Goal: Information Seeking & Learning: Learn about a topic

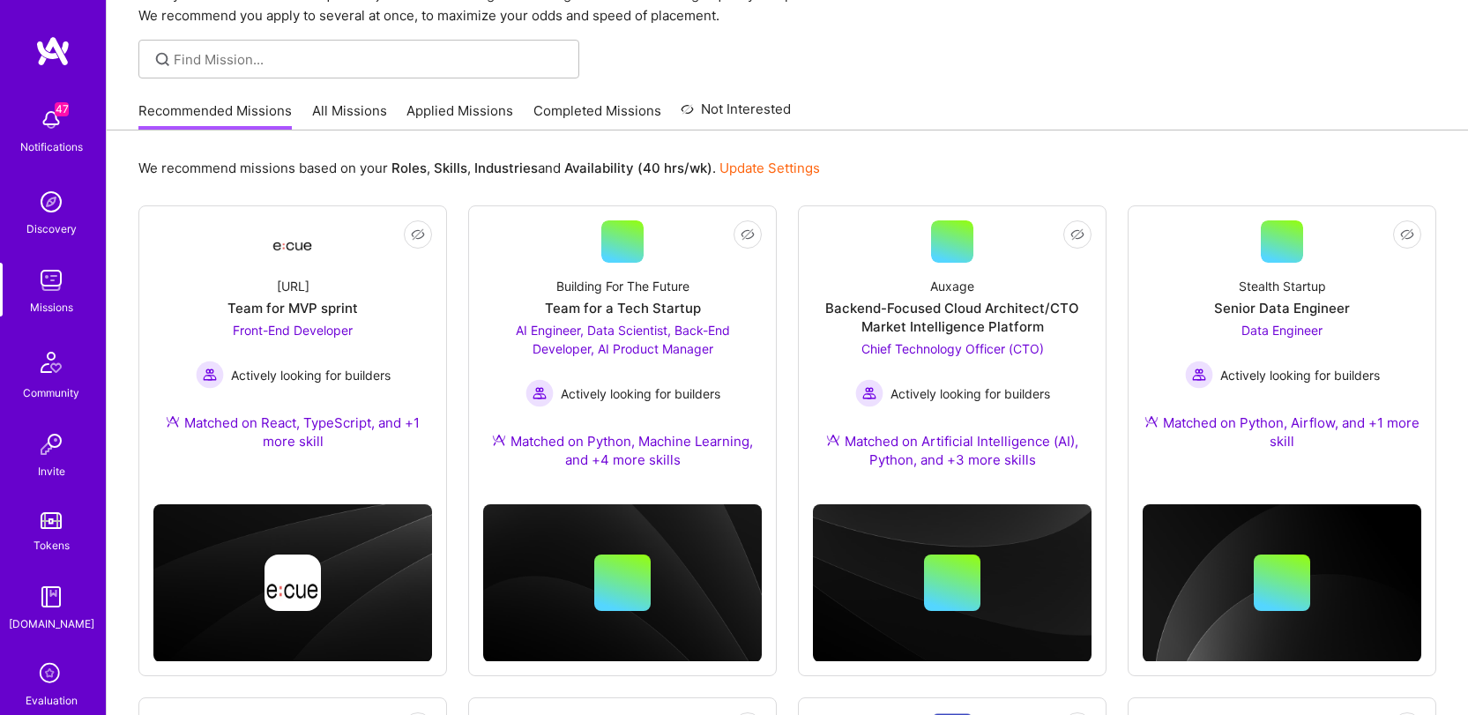
scroll to position [94, 0]
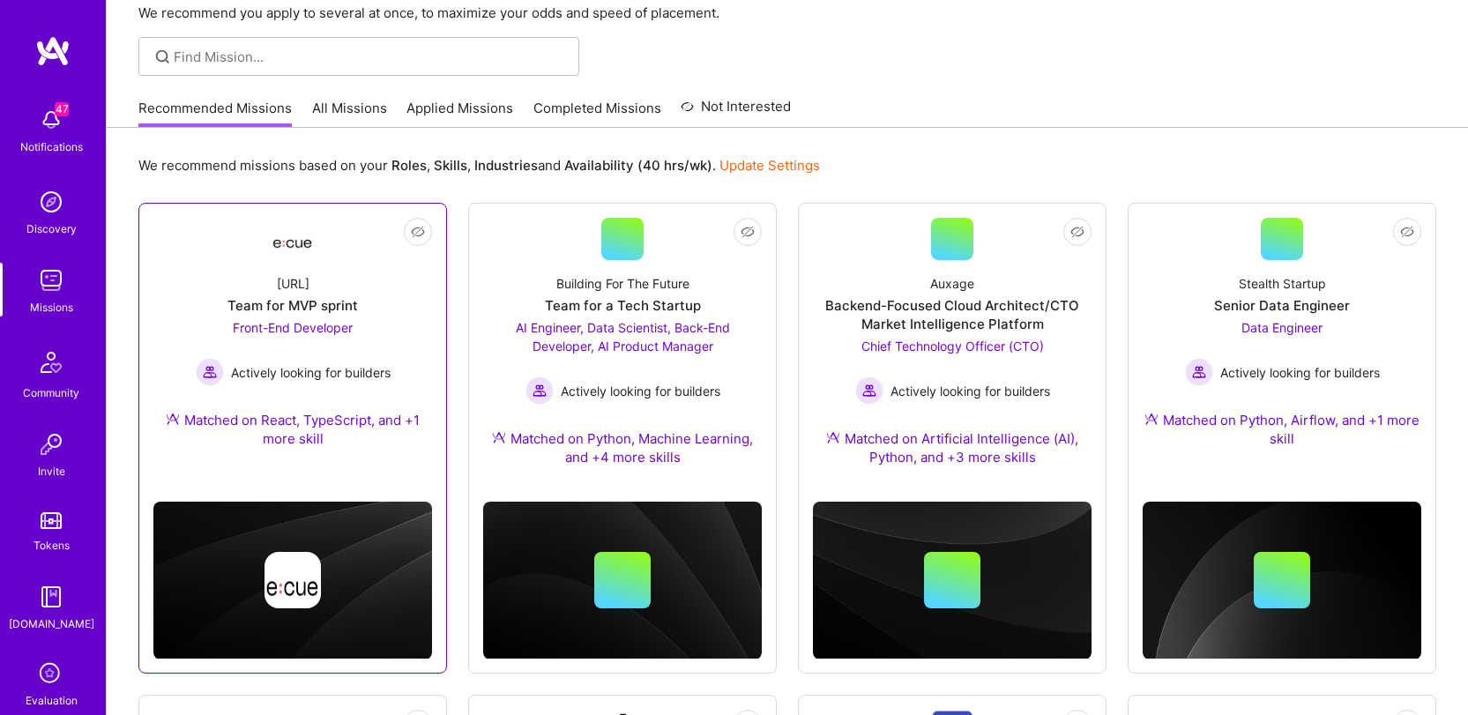
click at [366, 271] on div "[URL] Team for MVP sprint Front-End Developer Actively looking for builders Mat…" at bounding box center [292, 364] width 279 height 209
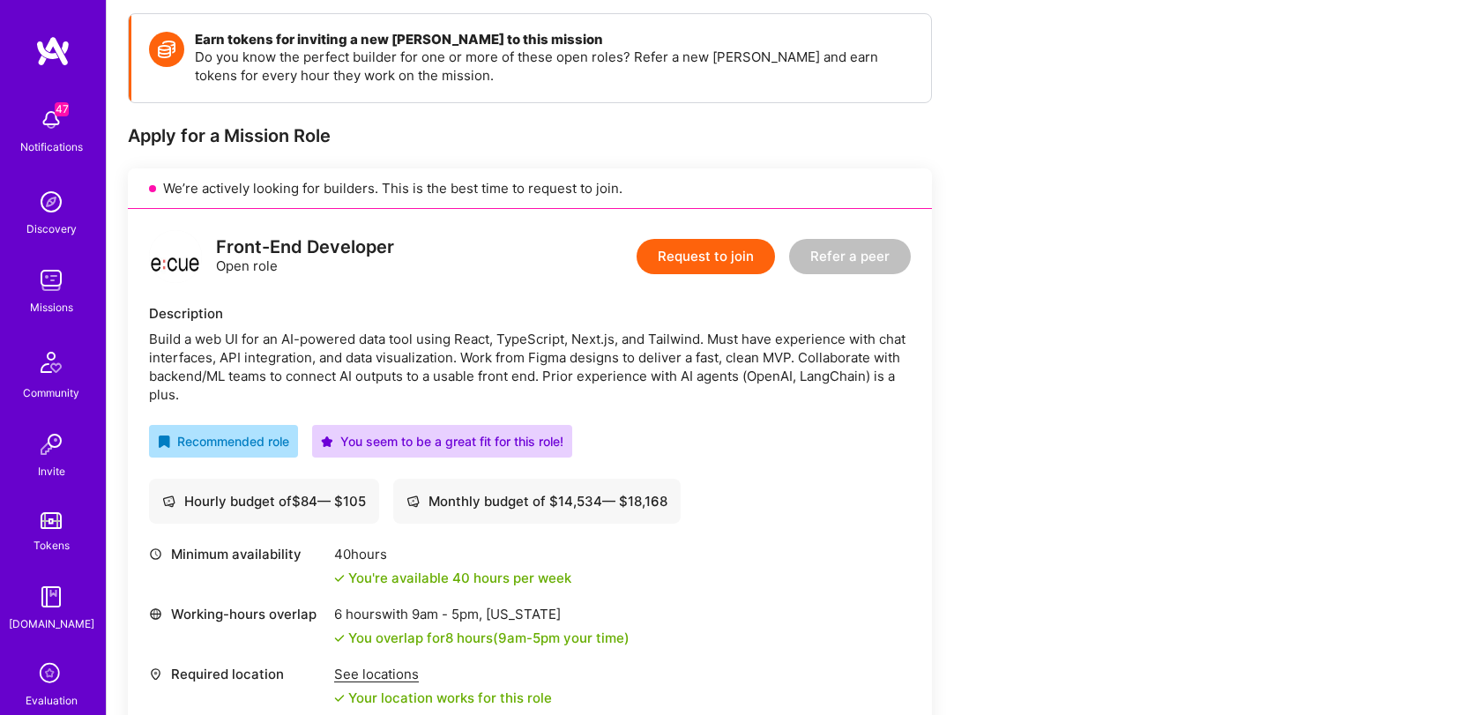
scroll to position [282, 0]
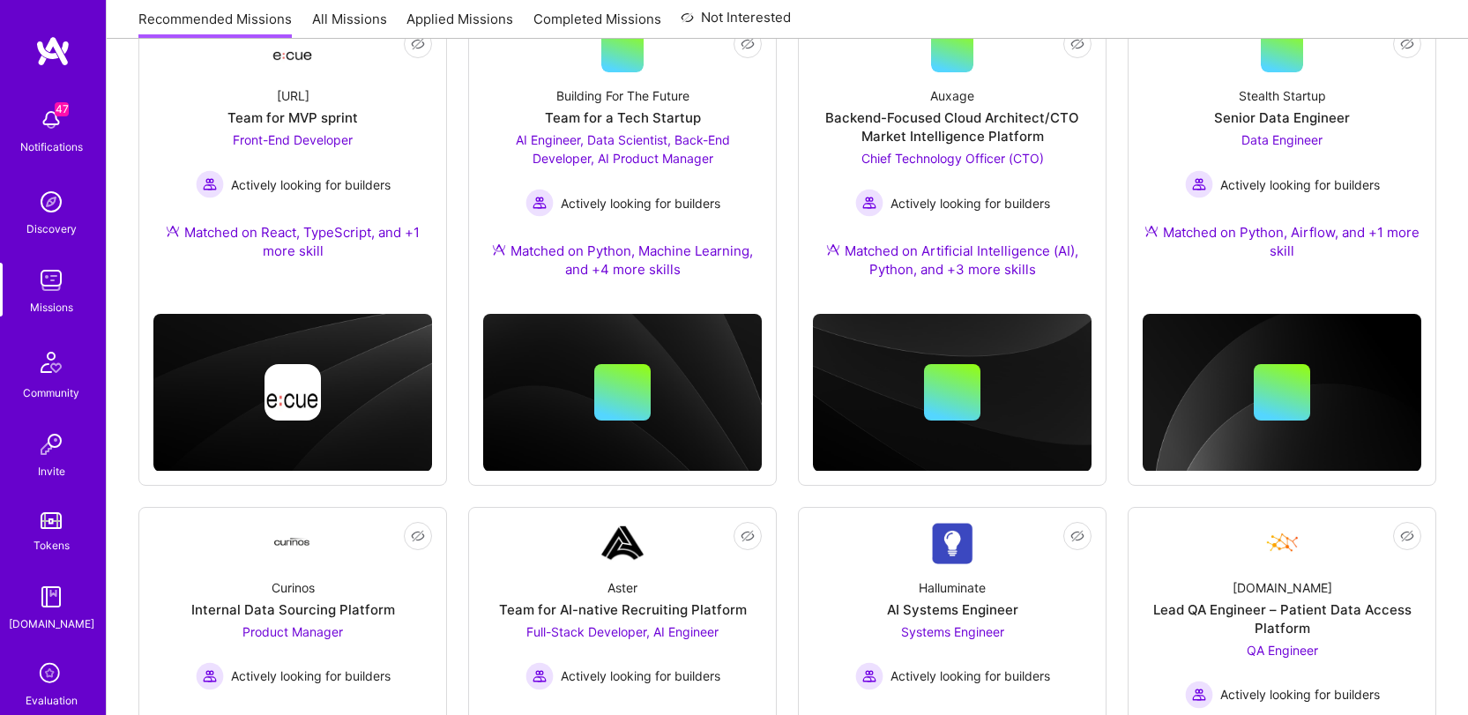
scroll to position [94, 0]
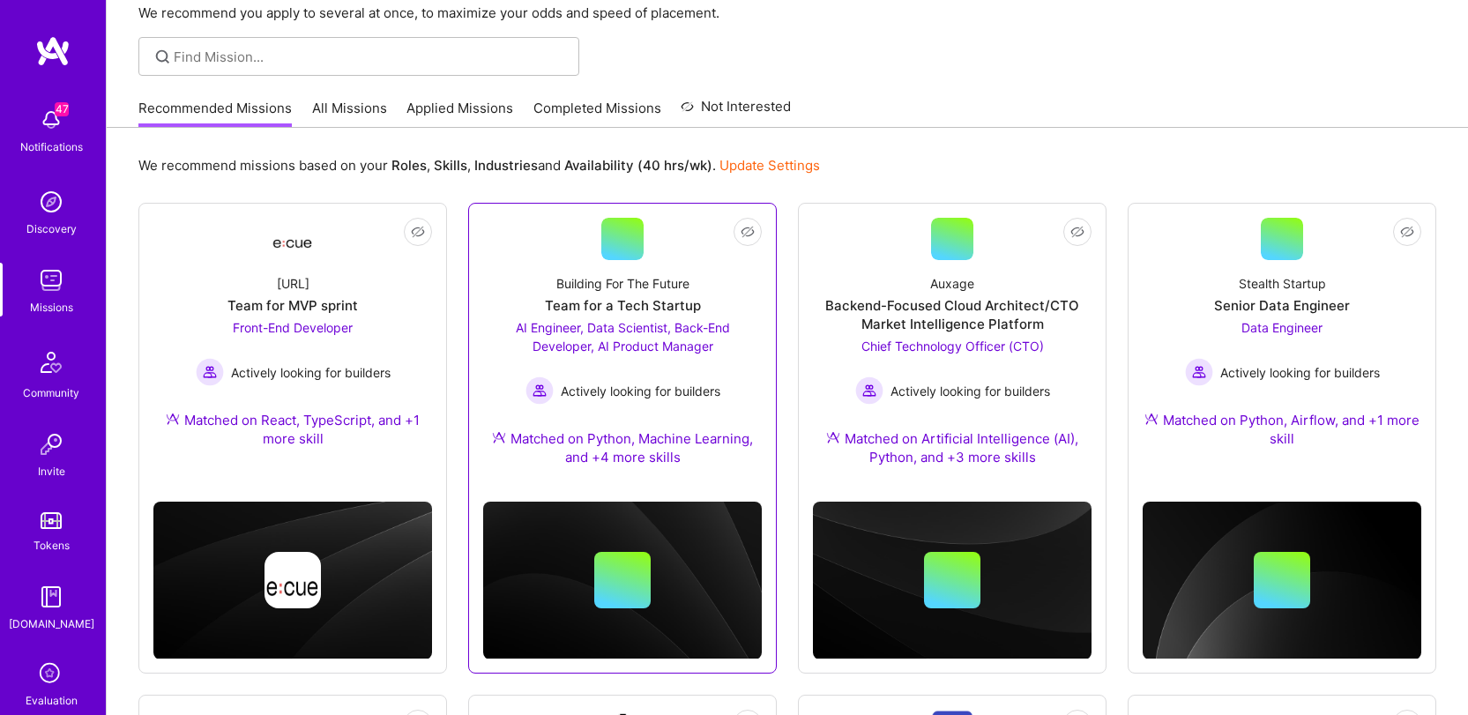
click at [626, 307] on div "Team for a Tech Startup" at bounding box center [623, 305] width 156 height 19
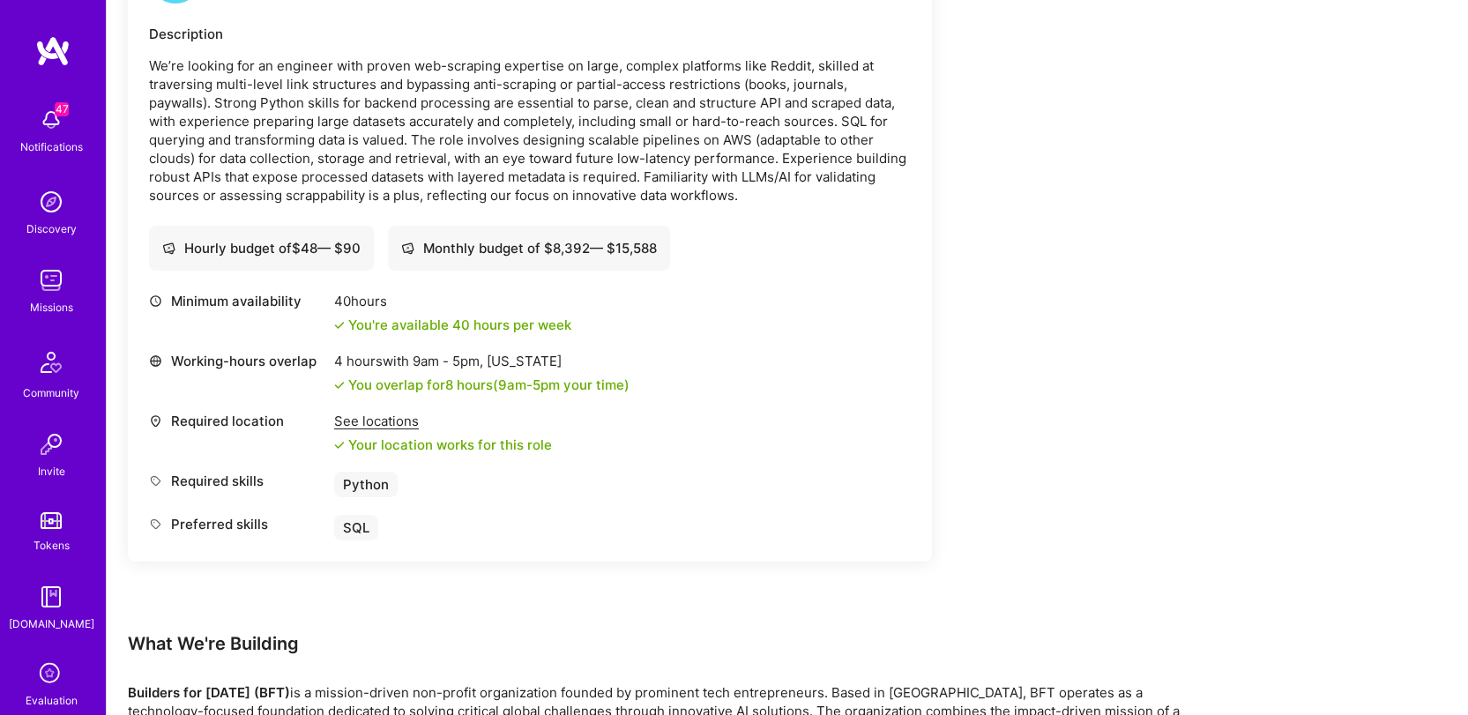
scroll to position [2426, 0]
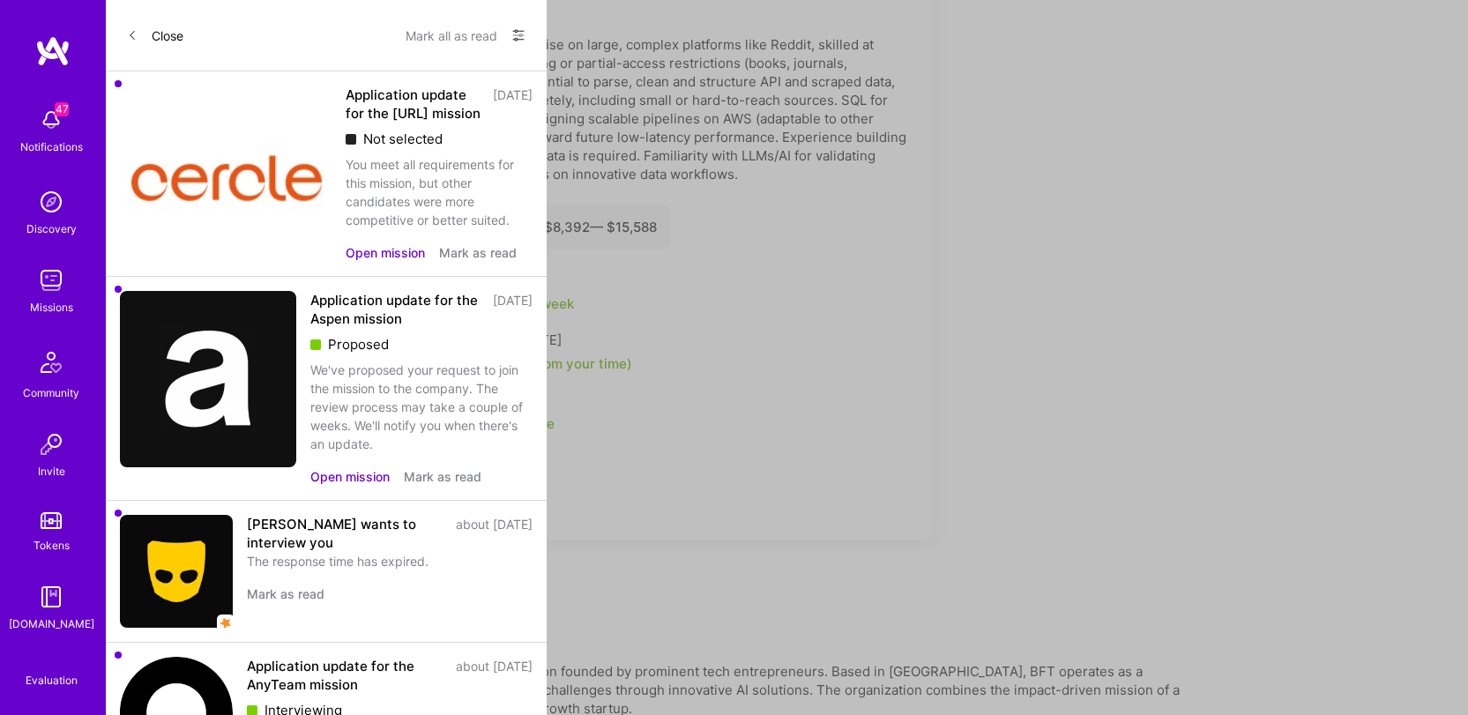
scroll to position [94, 0]
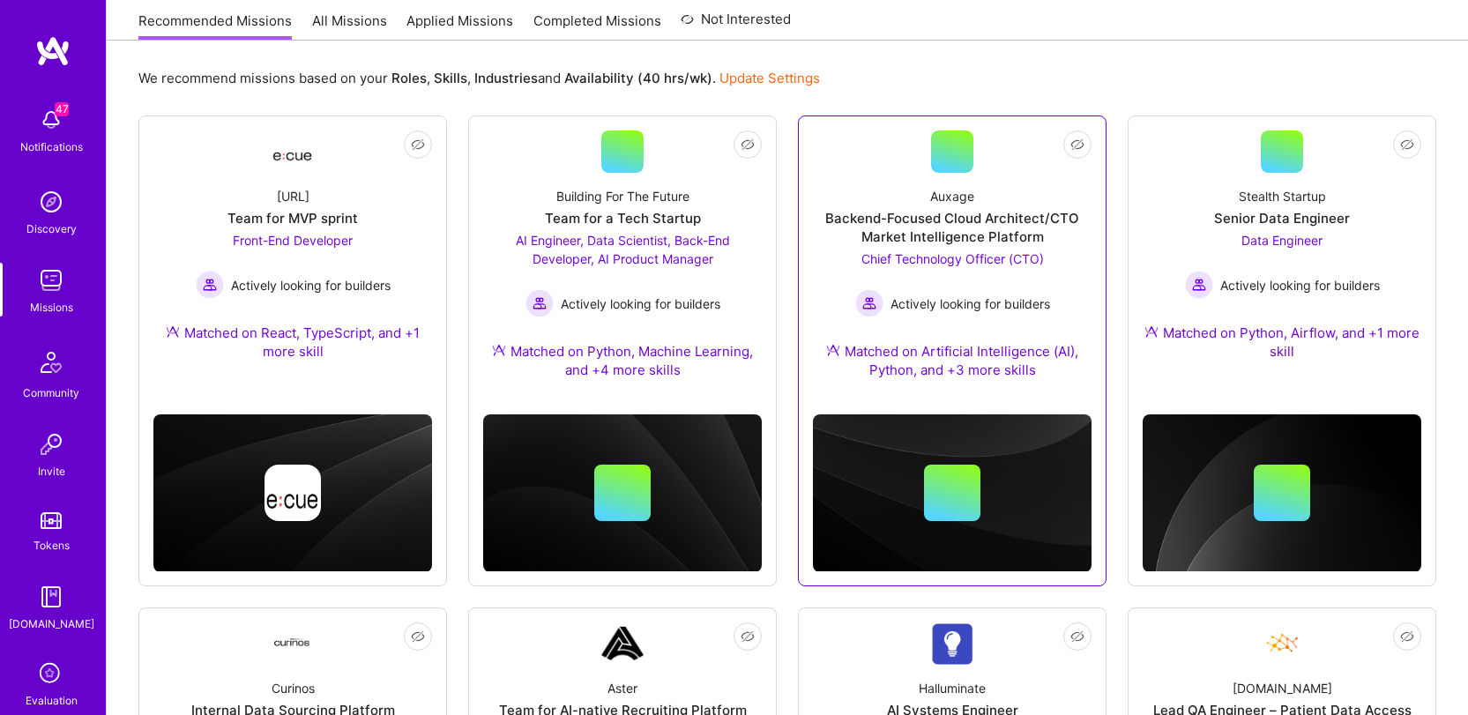
scroll to position [199, 0]
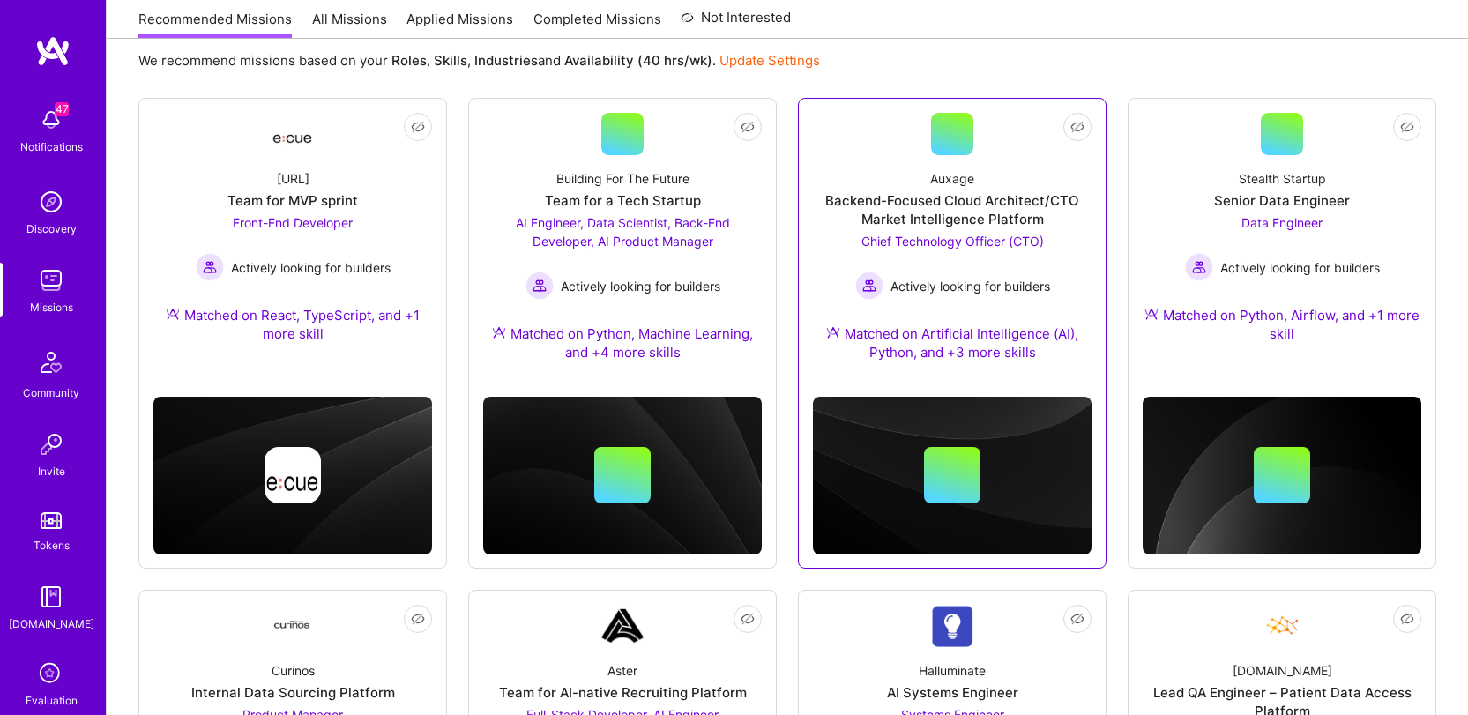
click at [956, 241] on span "Chief Technology Officer (CTO)" at bounding box center [952, 241] width 182 height 15
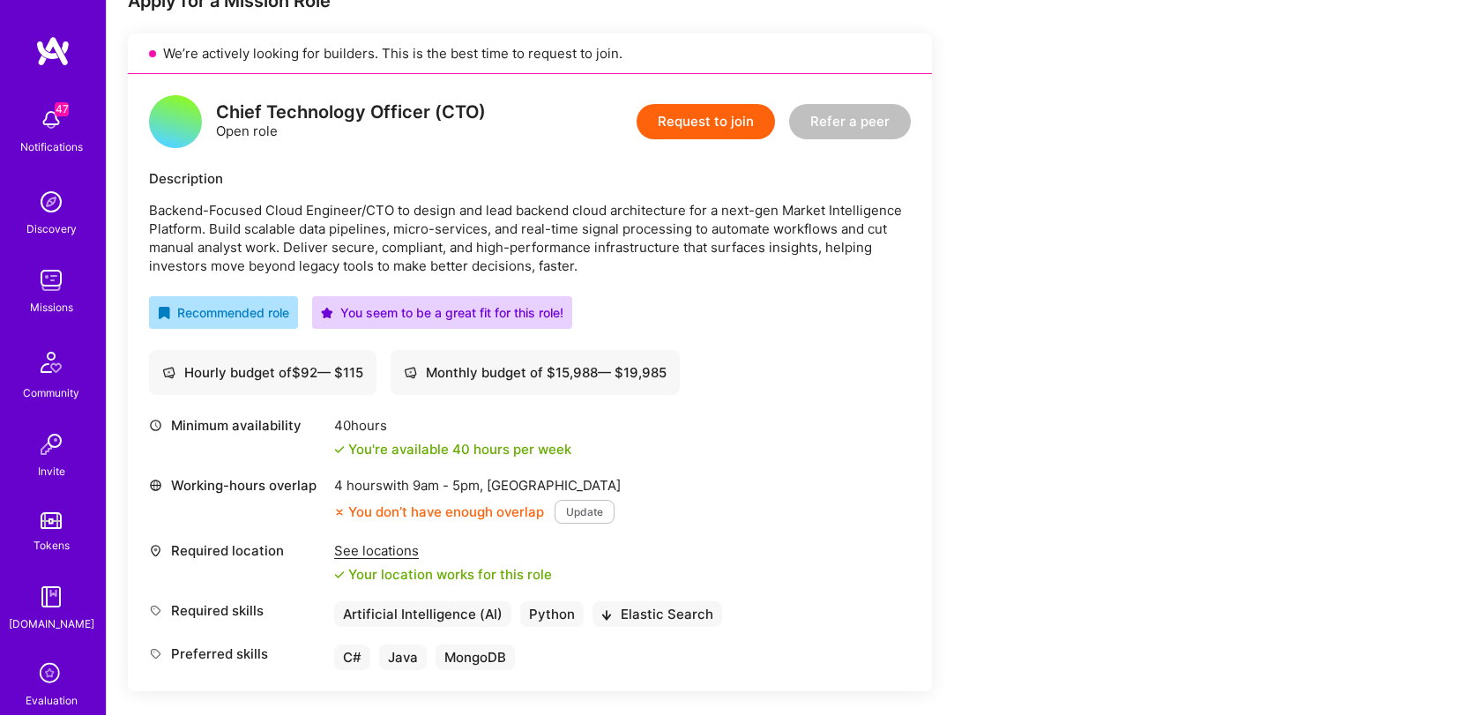
scroll to position [377, 0]
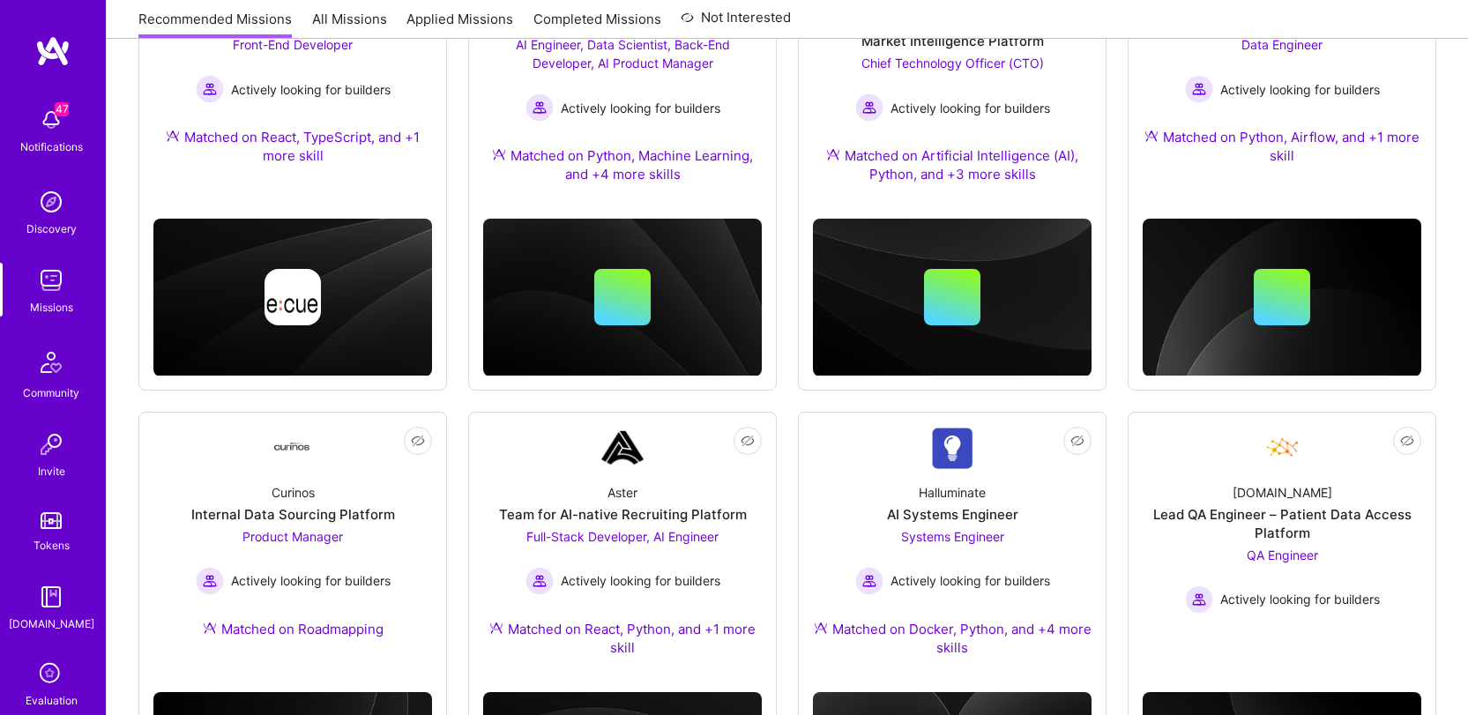
scroll to position [199, 0]
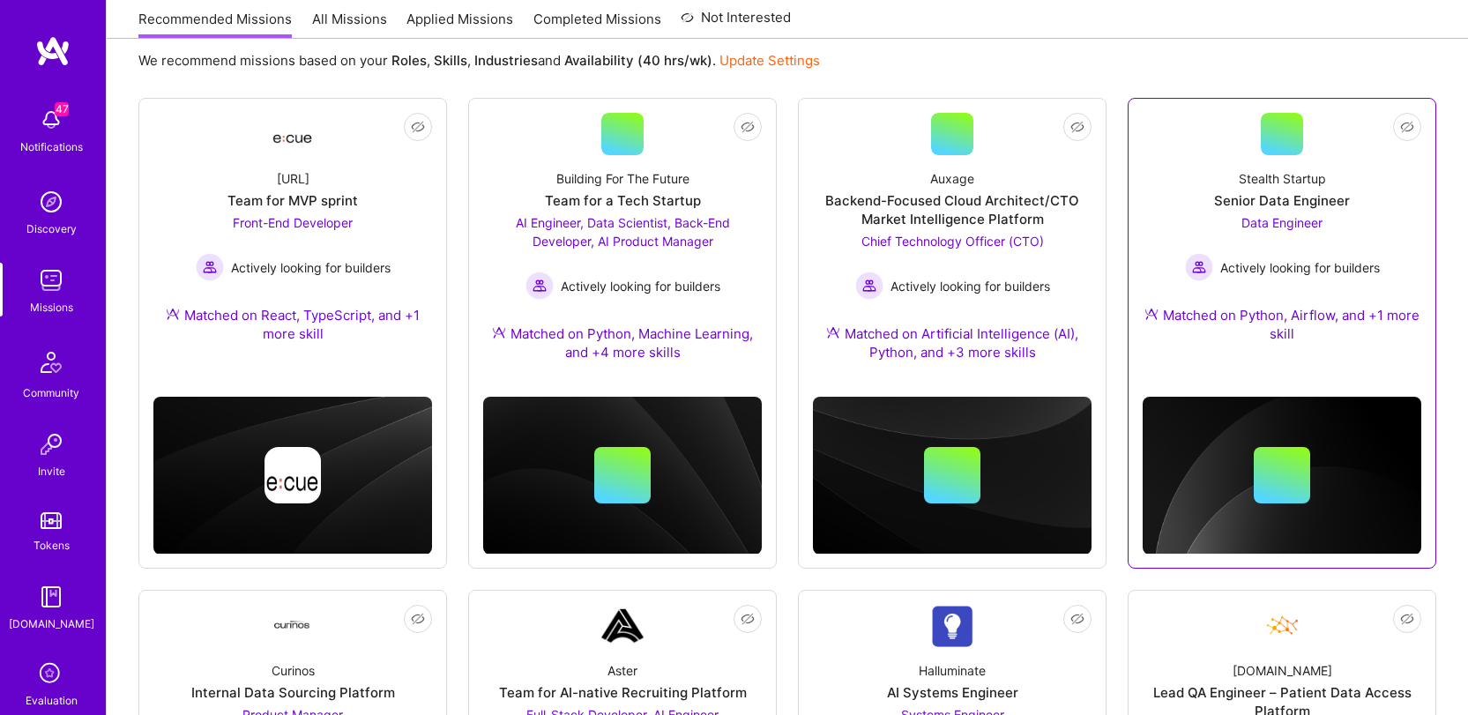
click at [1284, 225] on span "Data Engineer" at bounding box center [1281, 222] width 81 height 15
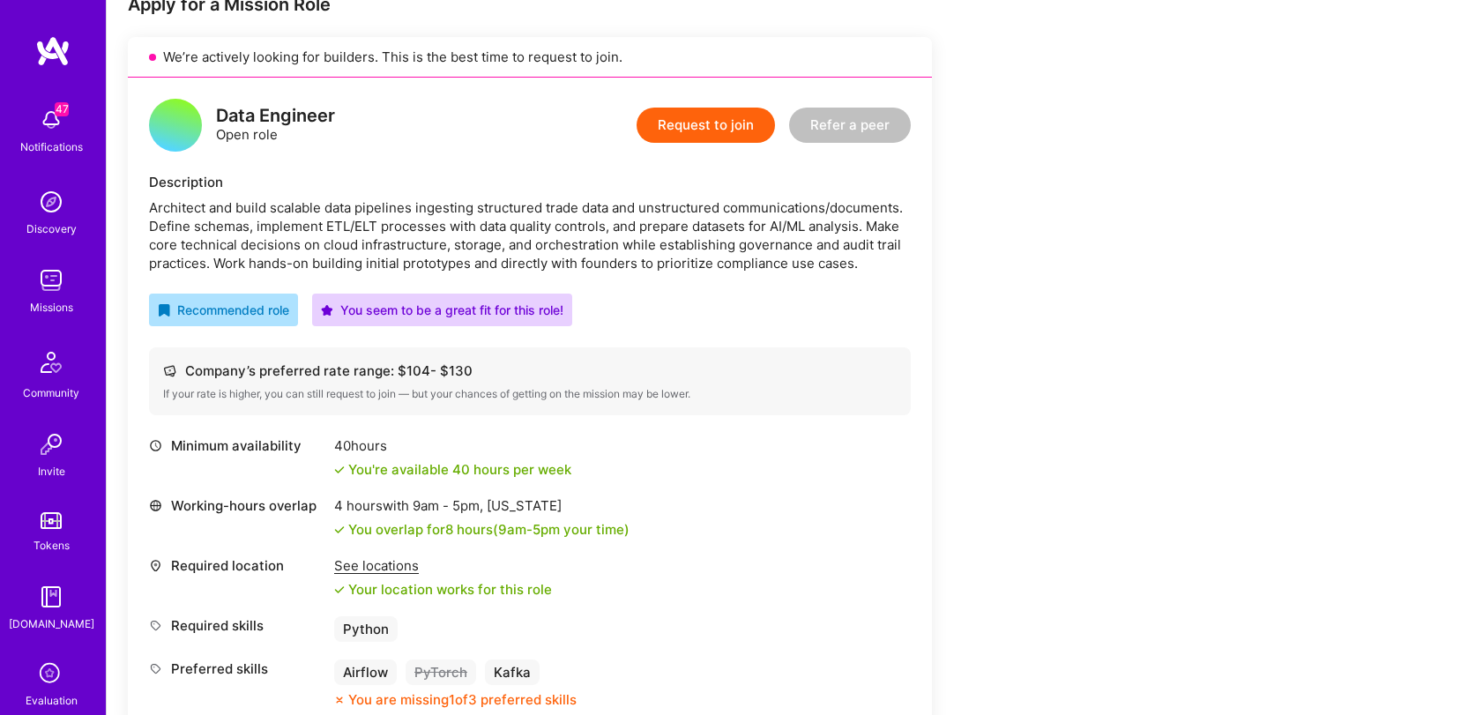
scroll to position [366, 0]
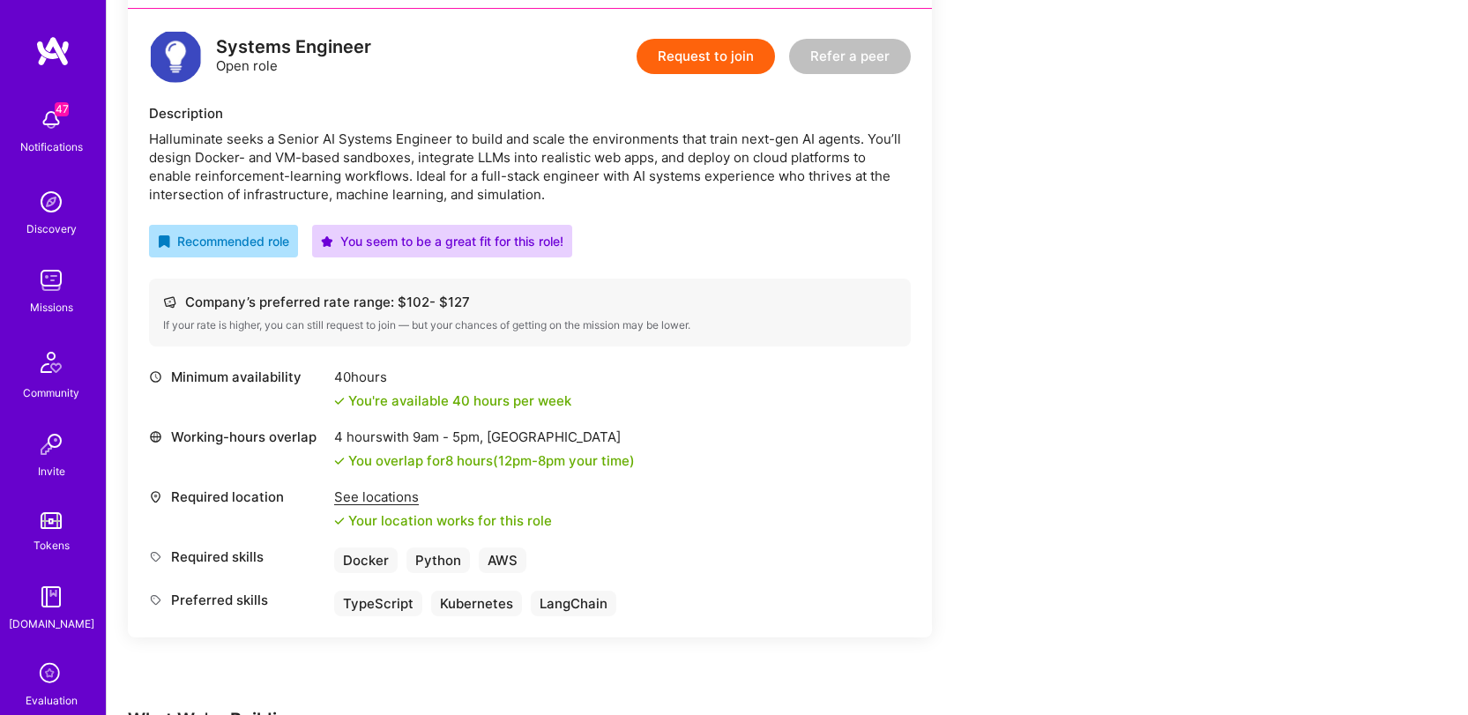
scroll to position [226, 0]
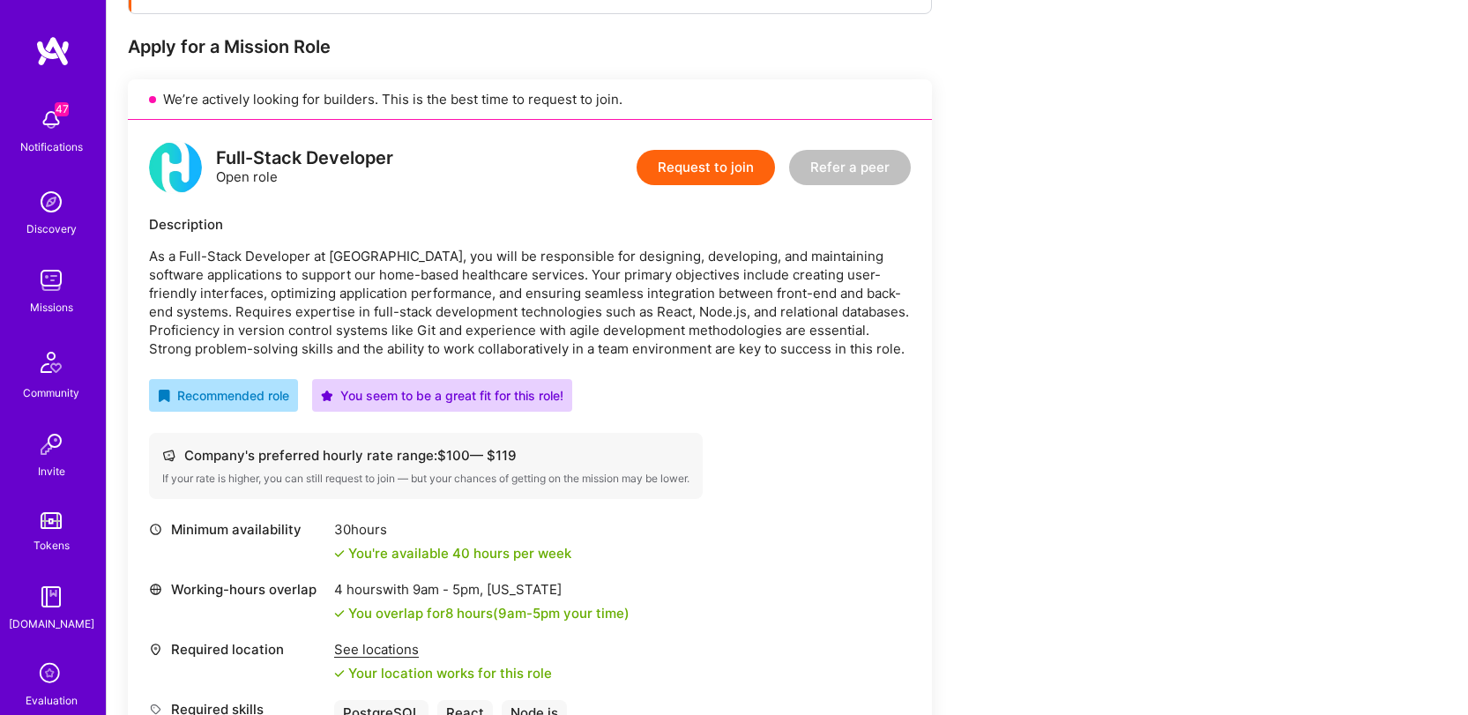
scroll to position [332, 0]
